Goal: Task Accomplishment & Management: Use online tool/utility

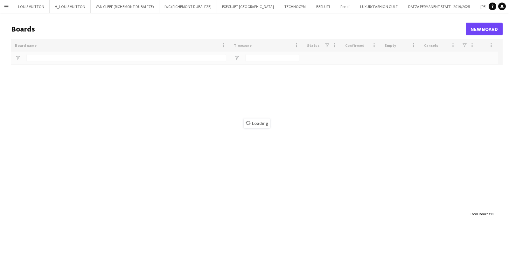
type input "*****"
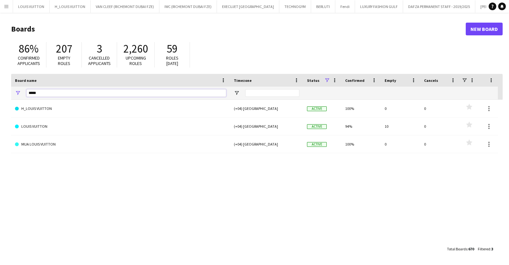
drag, startPoint x: 45, startPoint y: 93, endPoint x: 14, endPoint y: 92, distance: 31.2
click at [14, 92] on div "*****" at bounding box center [120, 92] width 219 height 13
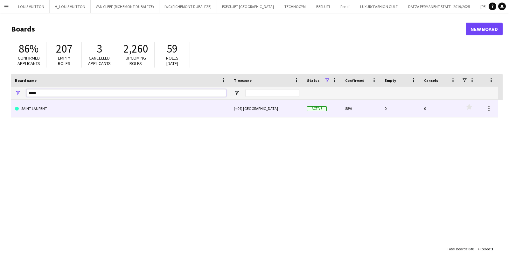
type input "*****"
click at [59, 110] on link "SAINT LAURENT" at bounding box center [120, 109] width 211 height 18
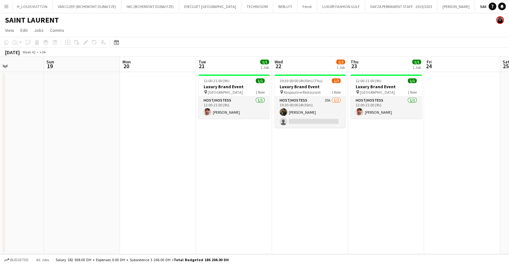
scroll to position [0, 260]
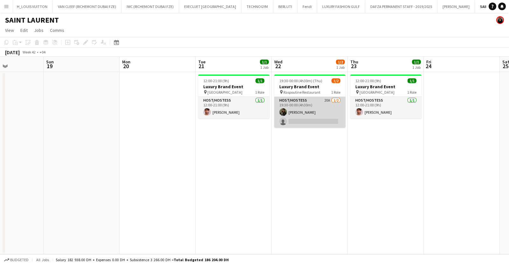
click at [312, 116] on app-card-role "Host/Hostess 20A [DATE] 19:30-00:00 (4h30m) [PERSON_NAME] single-neutral-actions" at bounding box center [309, 112] width 71 height 31
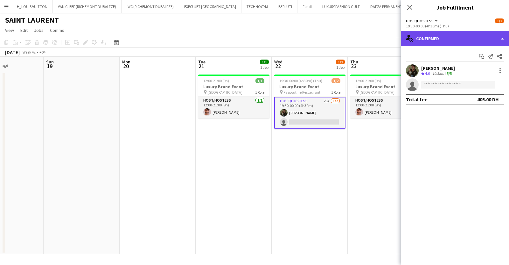
click at [446, 45] on div "single-neutral-actions-check-2 Confirmed" at bounding box center [455, 38] width 108 height 15
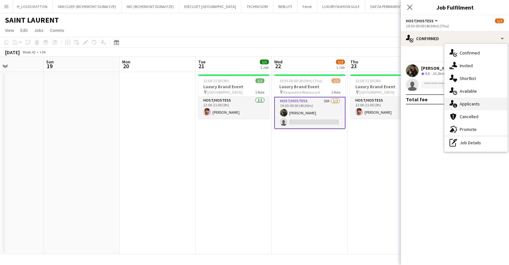
click at [467, 107] on div "single-neutral-actions-information Applicants" at bounding box center [475, 103] width 63 height 13
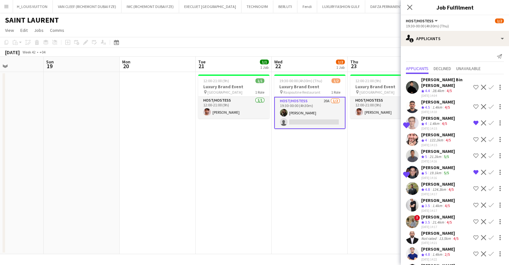
scroll to position [154, 0]
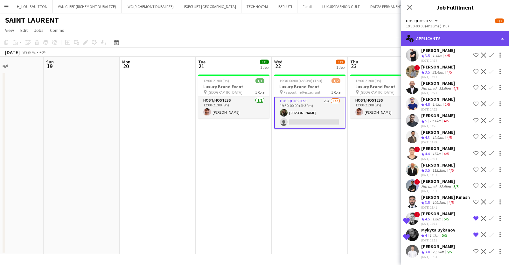
click at [436, 35] on div "single-neutral-actions-information Applicants" at bounding box center [455, 38] width 108 height 15
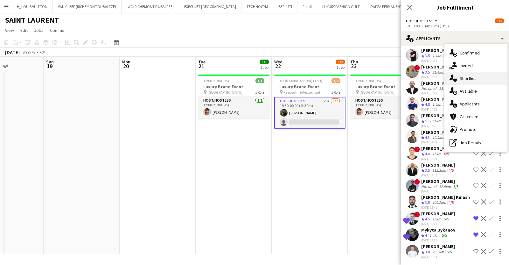
click at [475, 79] on div "single-neutral-actions-heart Shortlist" at bounding box center [475, 78] width 63 height 13
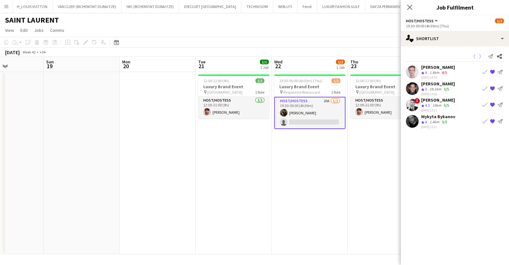
scroll to position [0, 0]
click at [501, 56] on icon "Share" at bounding box center [499, 56] width 5 height 5
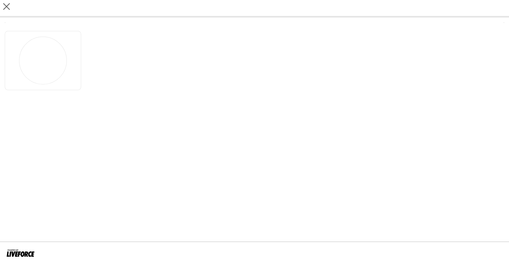
click at [312, 112] on app-share-pages "close" at bounding box center [254, 132] width 509 height 265
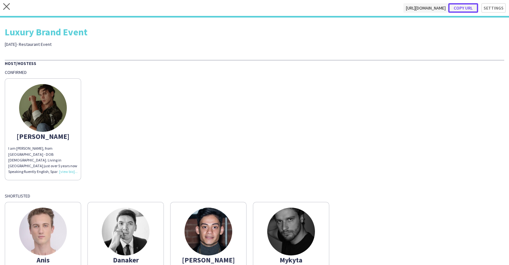
click at [459, 9] on button "Copy url" at bounding box center [463, 8] width 30 height 10
click at [5, 8] on icon at bounding box center [6, 6] width 7 height 7
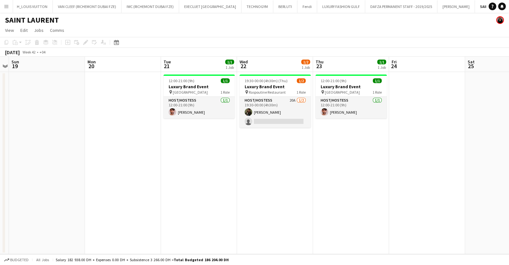
scroll to position [0, 222]
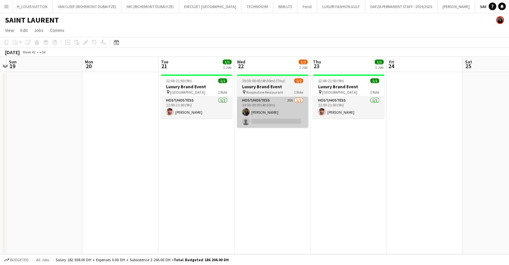
click at [266, 116] on app-card-role "Host/Hostess 20A [DATE] 19:30-00:00 (4h30m) [PERSON_NAME] single-neutral-actions" at bounding box center [272, 112] width 71 height 31
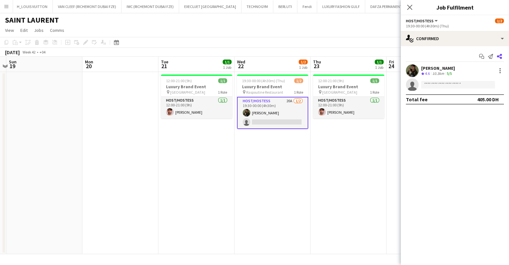
click at [500, 56] on icon "Share" at bounding box center [499, 56] width 5 height 5
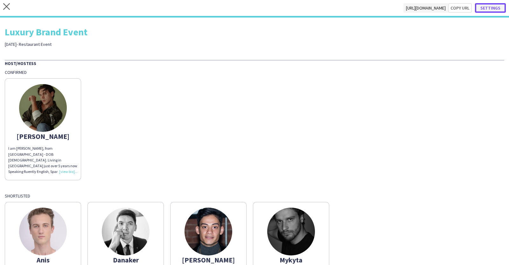
click at [494, 8] on button "Settings" at bounding box center [490, 8] width 31 height 10
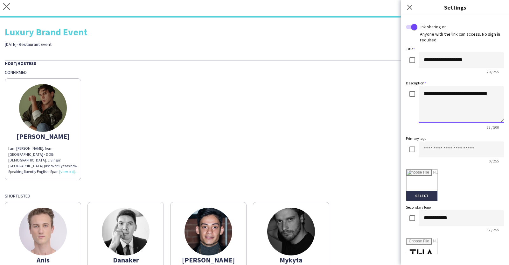
click at [428, 91] on textarea "**********" at bounding box center [460, 104] width 85 height 37
type textarea "**********"
click at [345, 37] on div "Luxury Brand Event [DATE]- Restaurant Event" at bounding box center [254, 34] width 499 height 25
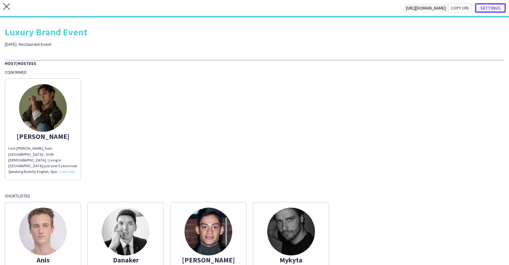
click at [493, 8] on button "Settings" at bounding box center [490, 8] width 31 height 10
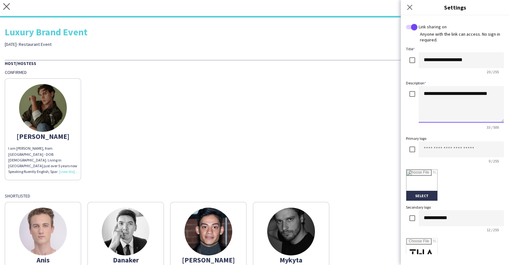
click at [432, 90] on textarea "**********" at bounding box center [460, 104] width 85 height 37
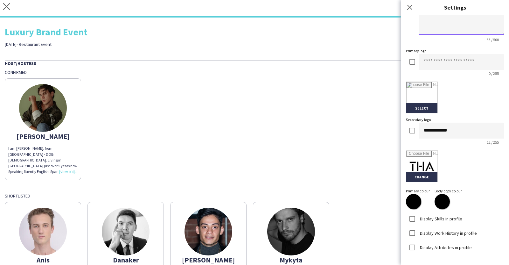
scroll to position [110, 0]
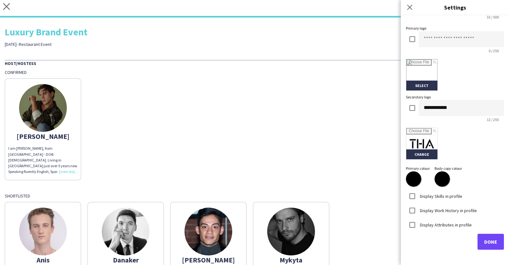
type textarea "**********"
click at [487, 242] on span "Done" at bounding box center [490, 241] width 13 height 6
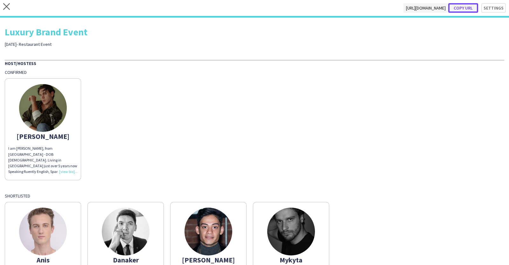
click at [463, 10] on button "Copy url" at bounding box center [463, 8] width 30 height 10
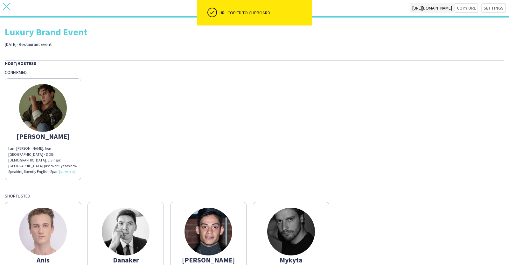
click at [4, 3] on icon at bounding box center [6, 6] width 7 height 7
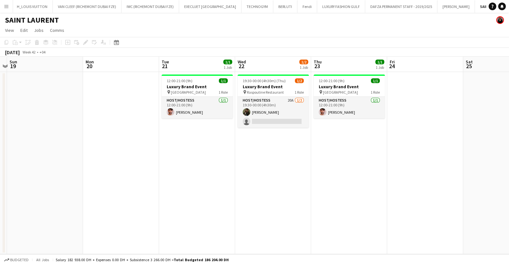
scroll to position [0, 227]
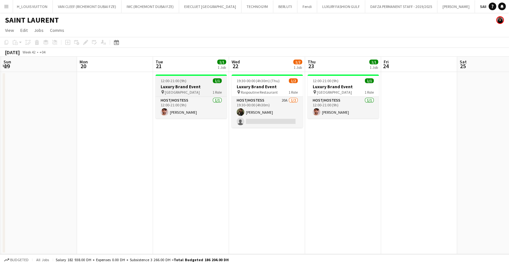
click at [203, 81] on div "12:00-21:00 (9h) 1/1" at bounding box center [190, 80] width 71 height 5
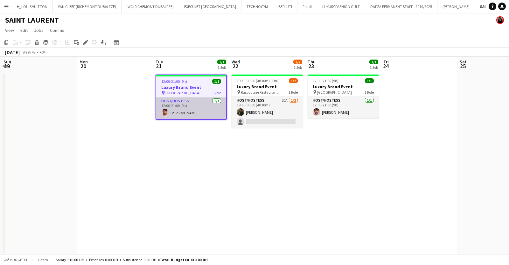
click at [204, 114] on app-card-role "Host/Hostess [DATE] 12:00-21:00 (9h) [PERSON_NAME]" at bounding box center [191, 108] width 70 height 22
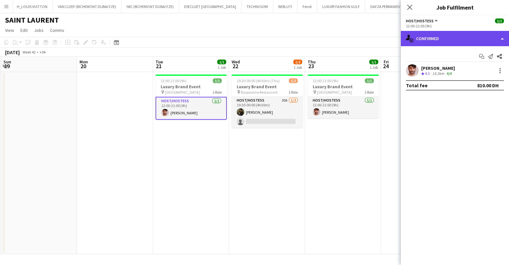
click at [508, 43] on div "single-neutral-actions-check-2 Confirmed" at bounding box center [455, 38] width 108 height 15
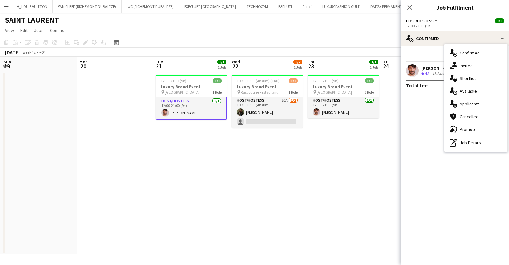
click at [431, 46] on div "Start chat Send notification Share [PERSON_NAME] Crew rating 4.3 15.2km 4/4 Tot…" at bounding box center [455, 70] width 108 height 49
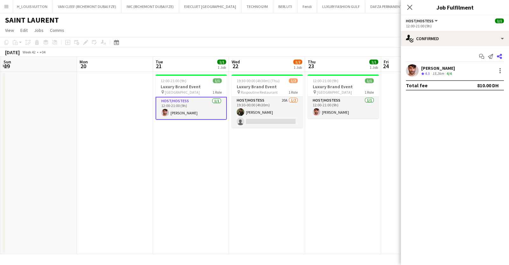
click at [499, 56] on icon "Share" at bounding box center [499, 56] width 5 height 5
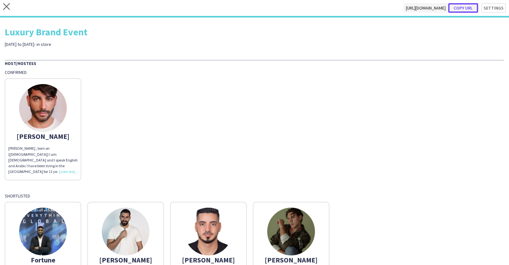
click at [456, 9] on button "Copy url" at bounding box center [463, 8] width 30 height 10
type textarea "**********"
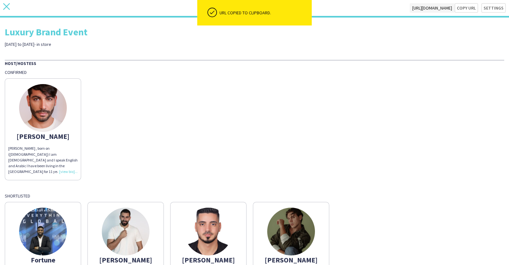
click at [8, 6] on icon "close" at bounding box center [6, 6] width 7 height 7
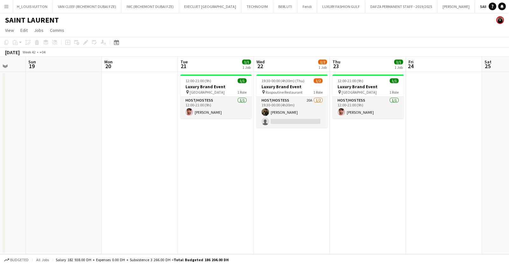
scroll to position [0, 238]
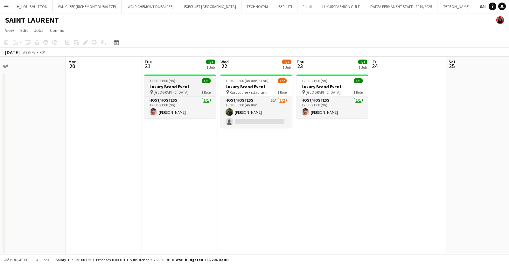
click at [187, 87] on h3 "Luxury Brand Event" at bounding box center [179, 87] width 71 height 6
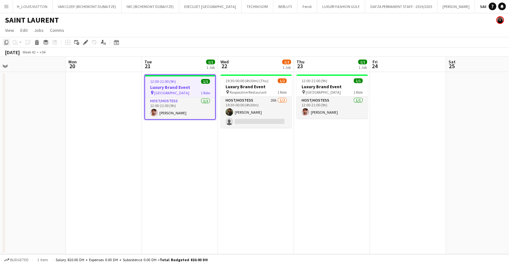
click at [7, 42] on icon "Copy" at bounding box center [6, 42] width 5 height 5
click at [289, 157] on app-date-cell "19:30-00:00 (4h30m) (Thu) 1/2 Luxury Brand Event pin Raspoutine Restaurant 1 Ro…" at bounding box center [256, 163] width 76 height 182
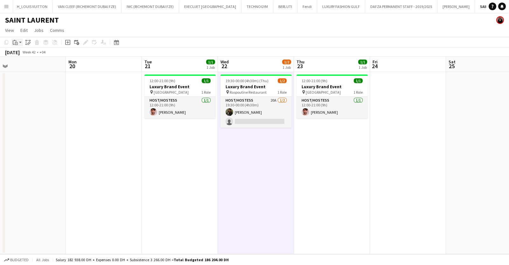
click at [16, 42] on icon "Paste" at bounding box center [15, 42] width 5 height 5
click at [34, 66] on link "Paste with crew Ctrl+Shift+V" at bounding box center [47, 65] width 60 height 6
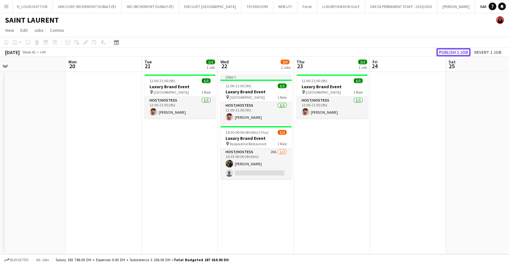
click at [458, 52] on button "Publish 1 job" at bounding box center [453, 52] width 34 height 8
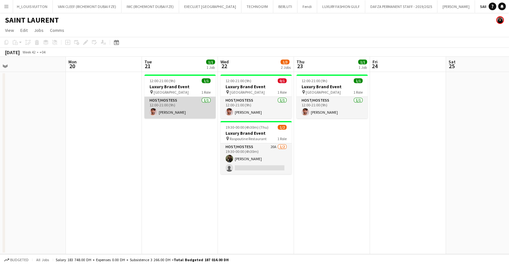
click at [186, 105] on app-card-role "Host/Hostess [DATE] 12:00-21:00 (9h) [PERSON_NAME]" at bounding box center [179, 108] width 71 height 22
